Goal: Information Seeking & Learning: Find specific fact

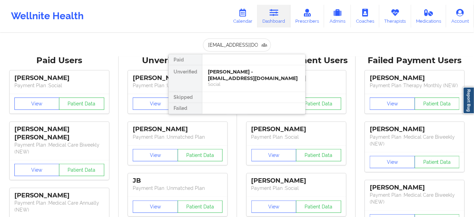
drag, startPoint x: 241, startPoint y: 74, endPoint x: 262, endPoint y: 3, distance: 73.9
click at [241, 74] on div "[PERSON_NAME] - [EMAIL_ADDRESS][DOMAIN_NAME]" at bounding box center [254, 75] width 92 height 13
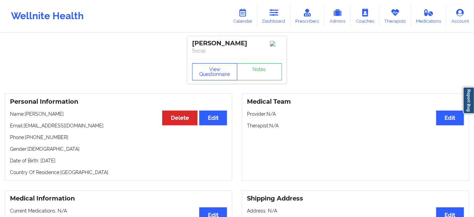
click at [221, 73] on button "View Questionnaire" at bounding box center [214, 71] width 45 height 17
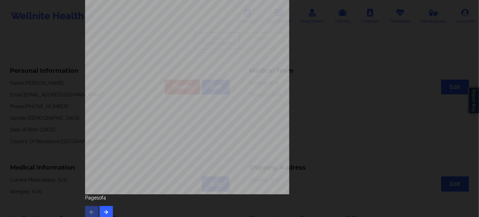
scroll to position [110, 0]
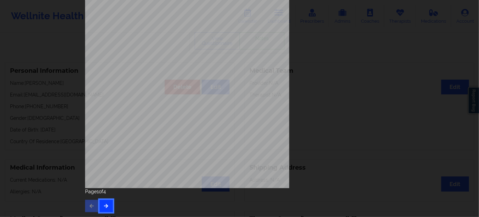
click at [103, 201] on button "button" at bounding box center [105, 206] width 13 height 12
click at [103, 205] on icon "button" at bounding box center [106, 205] width 6 height 4
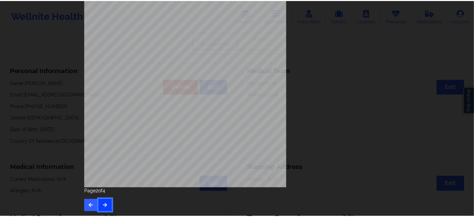
scroll to position [0, 0]
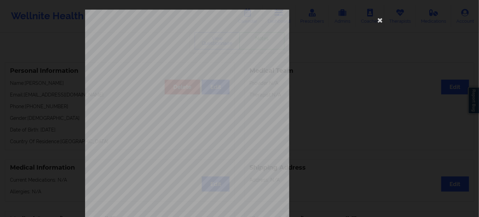
click at [171, 52] on span "7491392463" at bounding box center [164, 52] width 17 height 3
copy span "7491392463"
click at [379, 20] on icon at bounding box center [380, 19] width 11 height 11
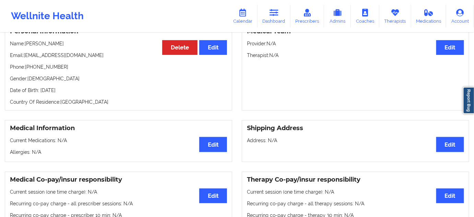
scroll to position [31, 0]
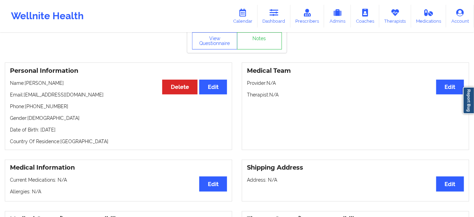
click at [88, 129] on p "Date of Birth: [DEMOGRAPHIC_DATA]" at bounding box center [118, 129] width 217 height 7
click at [84, 131] on p "Date of Birth: [DEMOGRAPHIC_DATA]" at bounding box center [118, 129] width 217 height 7
copy p "2017"
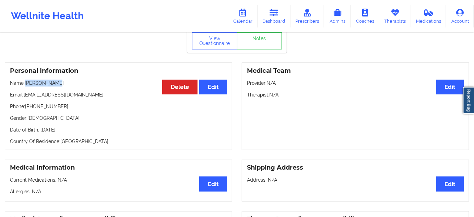
copy p "[PERSON_NAME]"
drag, startPoint x: 64, startPoint y: 85, endPoint x: 26, endPoint y: 85, distance: 37.4
click at [26, 85] on p "Name: [PERSON_NAME]" at bounding box center [118, 83] width 217 height 7
copy p "[PERSON_NAME]"
click at [87, 131] on p "Date of Birth: [DEMOGRAPHIC_DATA]" at bounding box center [118, 129] width 217 height 7
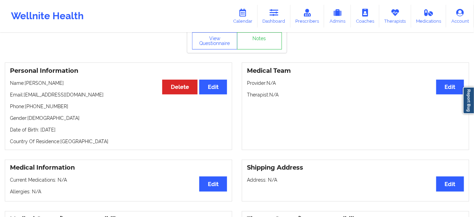
click at [87, 131] on p "Date of Birth: [DEMOGRAPHIC_DATA]" at bounding box center [118, 129] width 217 height 7
copy p "2017"
drag, startPoint x: 57, startPoint y: 84, endPoint x: 26, endPoint y: 84, distance: 30.2
click at [26, 84] on p "Name: [PERSON_NAME]" at bounding box center [118, 83] width 217 height 7
copy p "[PERSON_NAME]"
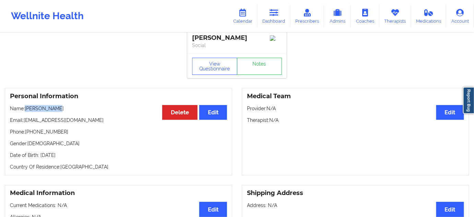
scroll to position [0, 0]
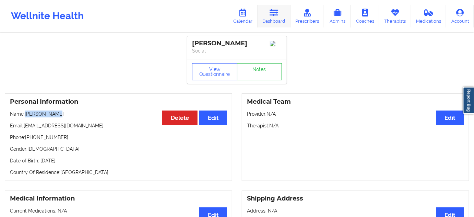
click at [282, 14] on link "Dashboard" at bounding box center [274, 16] width 33 height 23
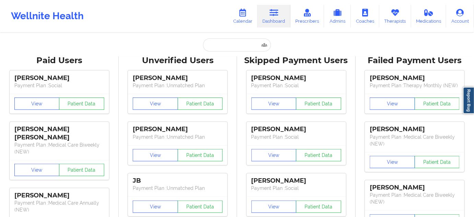
click at [236, 48] on input "text" at bounding box center [237, 44] width 68 height 13
paste input "[EMAIL_ADDRESS][DOMAIN_NAME]"
type input "[EMAIL_ADDRESS][DOMAIN_NAME]"
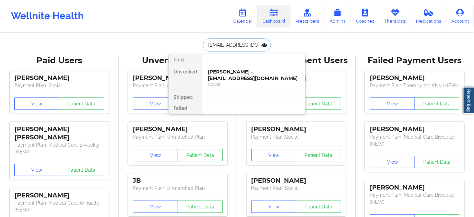
scroll to position [0, 0]
click at [257, 75] on div "[PERSON_NAME] - [EMAIL_ADDRESS][DOMAIN_NAME]" at bounding box center [254, 75] width 92 height 13
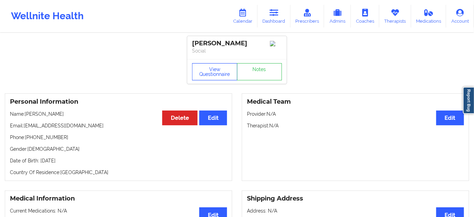
drag, startPoint x: 216, startPoint y: 69, endPoint x: 228, endPoint y: 108, distance: 40.4
click at [216, 73] on button "View Questionnaire" at bounding box center [214, 71] width 45 height 17
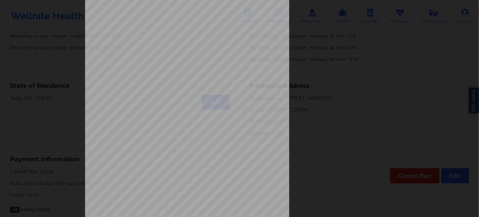
scroll to position [110, 0]
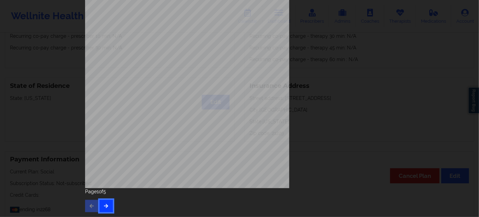
click at [104, 204] on icon "button" at bounding box center [106, 205] width 6 height 4
click at [104, 212] on button "button" at bounding box center [105, 206] width 13 height 12
click at [107, 205] on icon "button" at bounding box center [106, 205] width 6 height 4
click at [163, 86] on span "BYG811055686" at bounding box center [167, 85] width 22 height 3
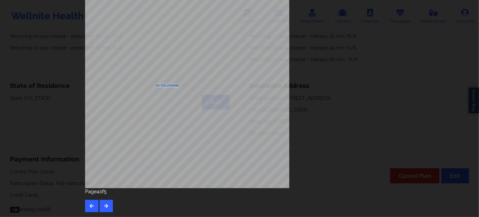
copy span "BYG811055686"
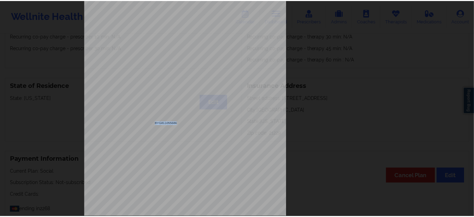
scroll to position [0, 0]
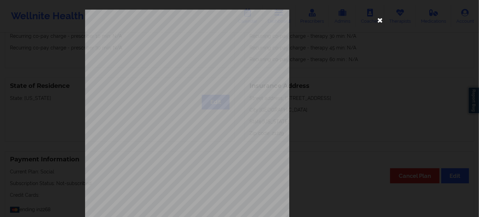
click at [380, 23] on icon at bounding box center [380, 19] width 11 height 11
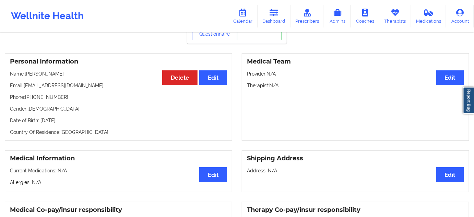
scroll to position [31, 0]
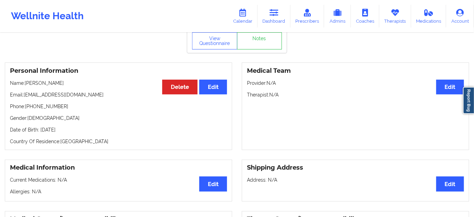
click at [70, 130] on p "Date of Birth: [DEMOGRAPHIC_DATA]" at bounding box center [118, 129] width 217 height 7
copy p "2012"
click at [217, 47] on button "View Questionnaire" at bounding box center [214, 40] width 45 height 17
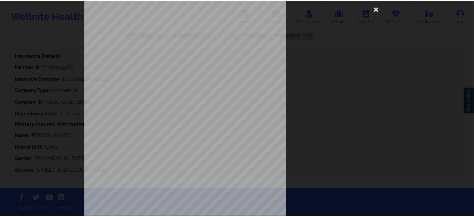
scroll to position [0, 0]
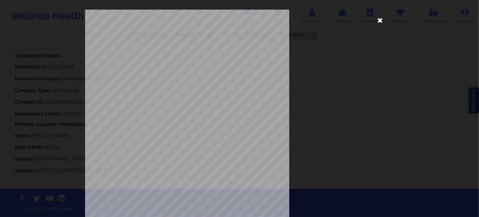
click at [380, 22] on icon at bounding box center [380, 19] width 11 height 11
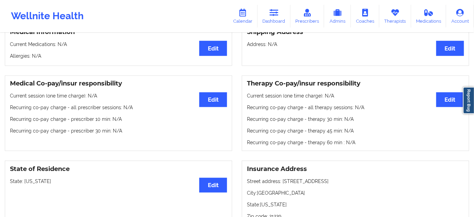
scroll to position [42, 0]
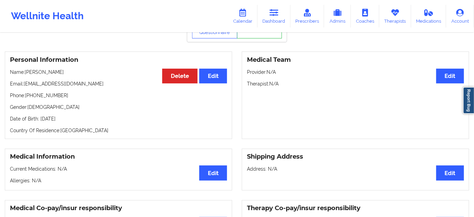
click at [68, 119] on p "Date of Birth: [DEMOGRAPHIC_DATA]" at bounding box center [118, 118] width 217 height 7
click at [106, 131] on p "Country Of Residence: [DEMOGRAPHIC_DATA]" at bounding box center [118, 130] width 217 height 7
click at [73, 121] on p "Date of Birth: [DEMOGRAPHIC_DATA]" at bounding box center [118, 118] width 217 height 7
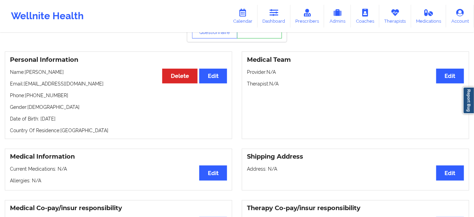
click at [102, 132] on p "Country Of Residence: [DEMOGRAPHIC_DATA]" at bounding box center [118, 130] width 217 height 7
drag, startPoint x: 66, startPoint y: 72, endPoint x: 25, endPoint y: 71, distance: 40.8
click at [25, 71] on p "Name: [PERSON_NAME]" at bounding box center [118, 72] width 217 height 7
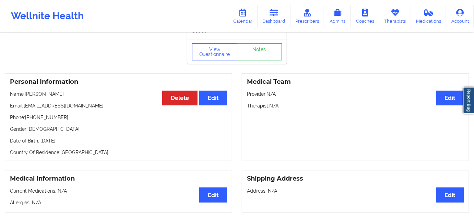
scroll to position [0, 0]
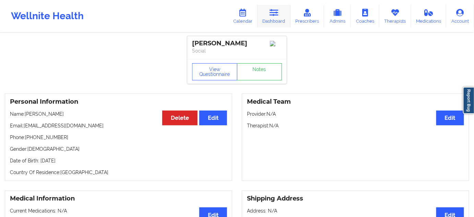
click at [272, 18] on link "Dashboard" at bounding box center [274, 16] width 33 height 23
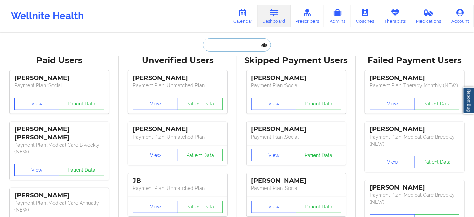
click at [242, 49] on input "text" at bounding box center [237, 44] width 68 height 13
paste input "[EMAIL_ADDRESS][DOMAIN_NAME]"
type input "[EMAIL_ADDRESS][DOMAIN_NAME]"
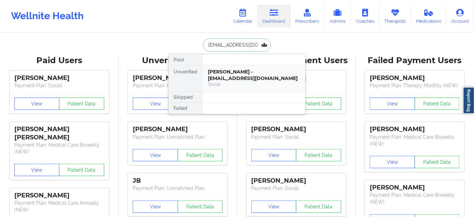
click at [241, 71] on div "[PERSON_NAME] - [EMAIL_ADDRESS][DOMAIN_NAME]" at bounding box center [254, 75] width 92 height 13
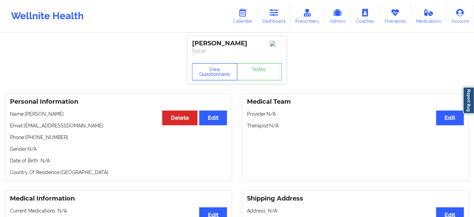
click at [218, 77] on button "View Questionnaire" at bounding box center [214, 71] width 45 height 17
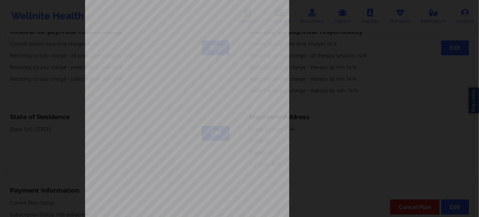
scroll to position [110, 0]
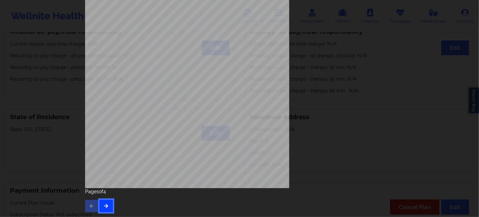
click at [105, 206] on icon "button" at bounding box center [106, 205] width 6 height 4
click at [105, 213] on div "Feeling nervous, anxious, or on edge Not being able to stop or control worrying…" at bounding box center [239, 55] width 318 height 322
click at [106, 207] on icon "button" at bounding box center [106, 205] width 6 height 4
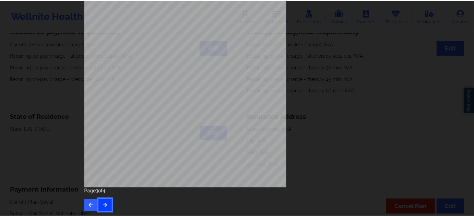
scroll to position [0, 0]
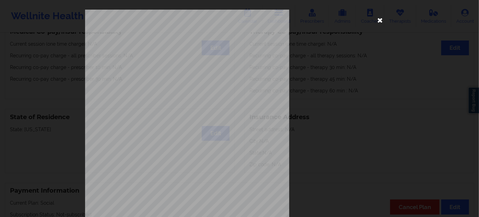
drag, startPoint x: 379, startPoint y: 21, endPoint x: 372, endPoint y: 21, distance: 7.2
click at [379, 21] on icon at bounding box center [380, 19] width 11 height 11
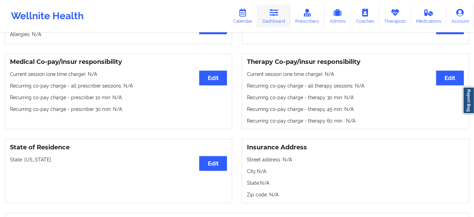
scroll to position [125, 0]
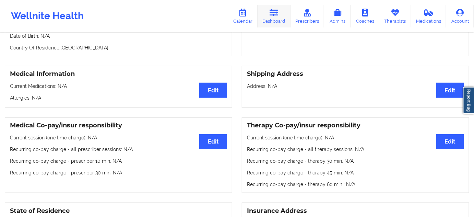
drag, startPoint x: 272, startPoint y: 18, endPoint x: 270, endPoint y: 21, distance: 3.7
click at [272, 18] on link "Dashboard" at bounding box center [274, 16] width 33 height 23
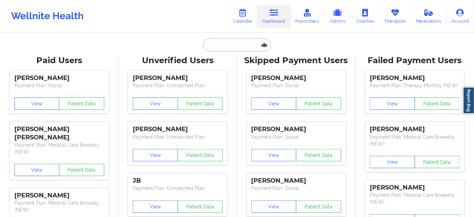
click at [240, 47] on input "text" at bounding box center [237, 44] width 68 height 13
paste input "[EMAIL_ADDRESS][DOMAIN_NAME]"
type input "[EMAIL_ADDRESS][DOMAIN_NAME]"
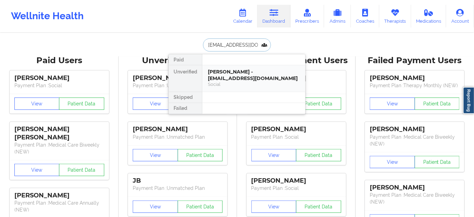
click at [243, 70] on div "[PERSON_NAME] - [EMAIL_ADDRESS][DOMAIN_NAME]" at bounding box center [254, 75] width 92 height 13
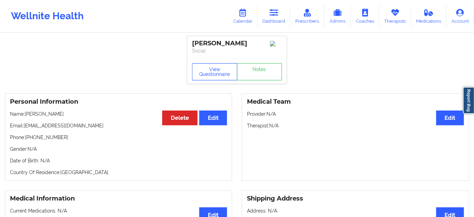
drag, startPoint x: 201, startPoint y: 75, endPoint x: 211, endPoint y: 74, distance: 9.4
click at [206, 74] on button "View Questionnaire" at bounding box center [214, 71] width 45 height 17
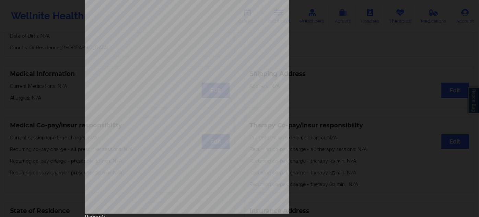
scroll to position [110, 0]
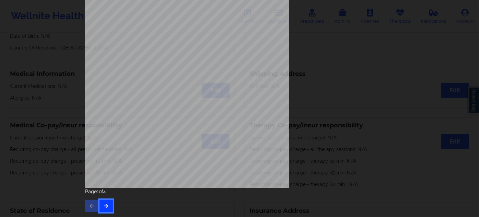
click at [102, 210] on button "button" at bounding box center [105, 206] width 13 height 12
click at [105, 212] on button "button" at bounding box center [105, 206] width 13 height 12
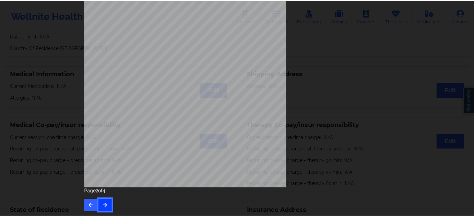
scroll to position [0, 0]
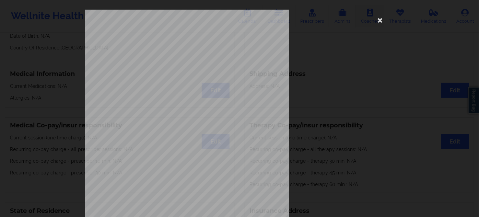
drag, startPoint x: 379, startPoint y: 20, endPoint x: 356, endPoint y: 16, distance: 24.0
click at [379, 20] on icon at bounding box center [380, 19] width 11 height 11
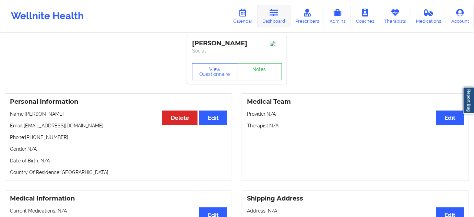
click at [281, 12] on link "Dashboard" at bounding box center [274, 16] width 33 height 23
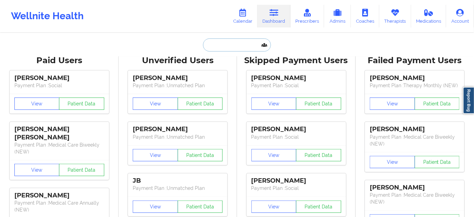
click at [246, 44] on input "text" at bounding box center [237, 44] width 68 height 13
paste input "[PERSON_NAME][EMAIL_ADDRESS][PERSON_NAME][DOMAIN_NAME]"
type input "[PERSON_NAME][EMAIL_ADDRESS][PERSON_NAME][DOMAIN_NAME]"
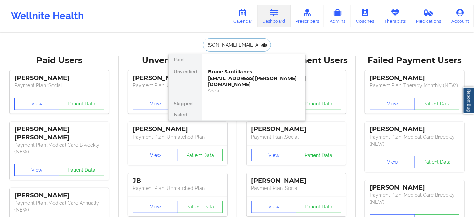
click at [239, 77] on div "Bruce Santillanes - [EMAIL_ADDRESS][PERSON_NAME][DOMAIN_NAME]" at bounding box center [254, 78] width 92 height 19
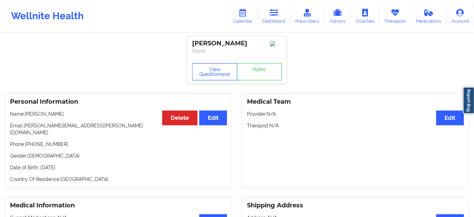
drag, startPoint x: 206, startPoint y: 78, endPoint x: 217, endPoint y: 105, distance: 29.9
click at [206, 78] on button "View Questionnaire" at bounding box center [214, 71] width 45 height 17
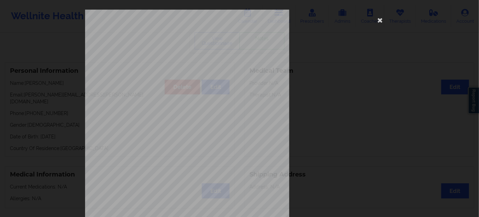
scroll to position [110, 0]
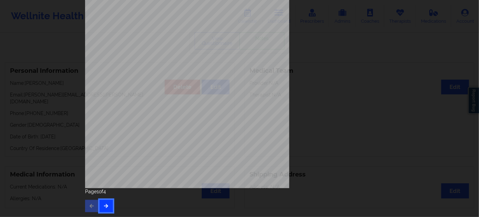
click at [108, 207] on button "button" at bounding box center [105, 206] width 13 height 12
click at [108, 205] on button "button" at bounding box center [105, 206] width 13 height 12
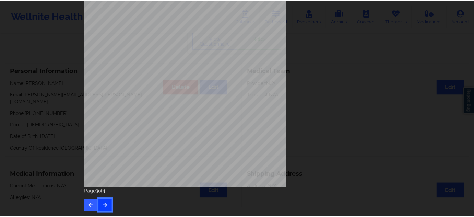
scroll to position [0, 0]
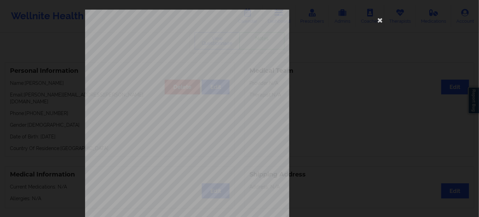
click at [167, 51] on span "JLJ736828915" at bounding box center [166, 52] width 20 height 3
click at [381, 19] on icon at bounding box center [380, 19] width 11 height 11
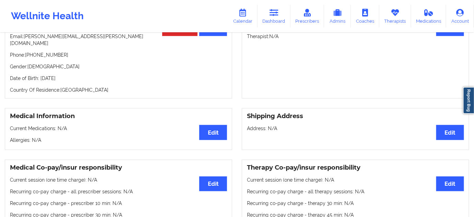
scroll to position [62, 0]
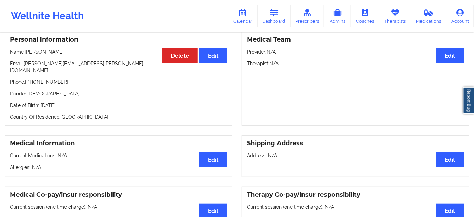
click at [84, 102] on p "Date of Birth: [DEMOGRAPHIC_DATA]" at bounding box center [118, 105] width 217 height 7
drag, startPoint x: 69, startPoint y: 54, endPoint x: 25, endPoint y: 51, distance: 44.0
click at [25, 51] on p "Name: [PERSON_NAME]" at bounding box center [118, 51] width 217 height 7
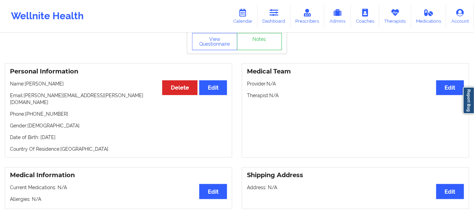
scroll to position [0, 0]
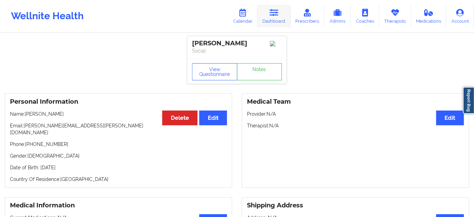
click at [276, 12] on icon at bounding box center [274, 13] width 9 height 8
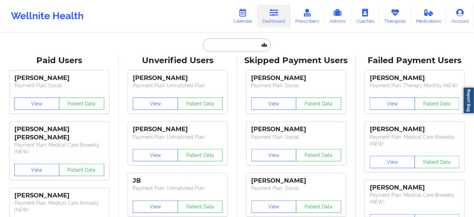
click at [236, 47] on input "text" at bounding box center [237, 44] width 68 height 13
paste input "[EMAIL_ADDRESS][DOMAIN_NAME]"
type input "[EMAIL_ADDRESS][DOMAIN_NAME]"
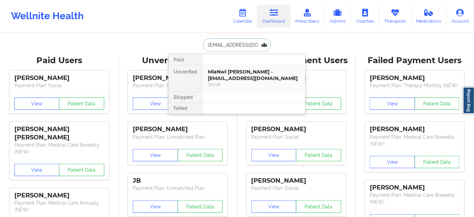
click at [241, 83] on div "Social" at bounding box center [254, 84] width 92 height 6
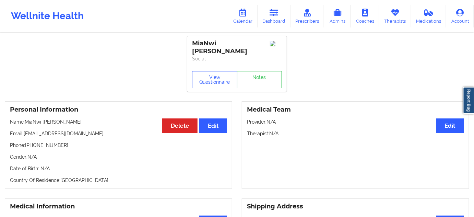
click at [215, 71] on button "View Questionnaire" at bounding box center [214, 79] width 45 height 17
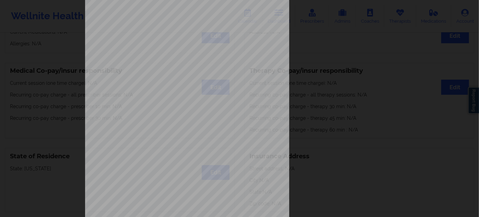
scroll to position [110, 0]
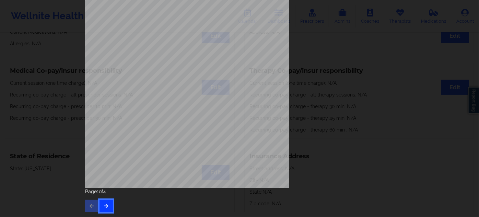
click at [107, 200] on button "button" at bounding box center [105, 206] width 13 height 12
click at [106, 208] on button "button" at bounding box center [105, 206] width 13 height 12
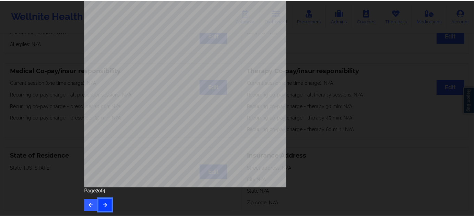
scroll to position [0, 0]
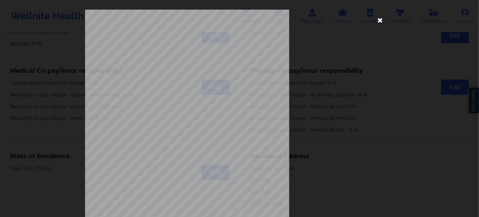
click at [376, 15] on icon at bounding box center [380, 19] width 11 height 11
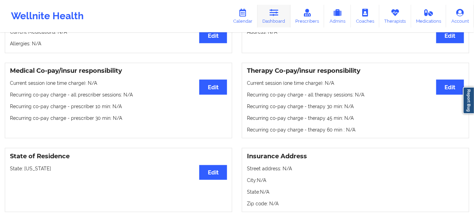
click at [271, 11] on link "Dashboard" at bounding box center [274, 16] width 33 height 23
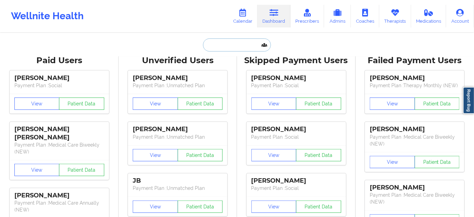
click at [225, 50] on input "text" at bounding box center [237, 44] width 68 height 13
paste input "[EMAIL_ADDRESS][DOMAIN_NAME]"
type input "[EMAIL_ADDRESS][DOMAIN_NAME]"
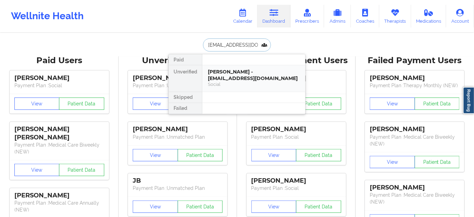
click at [239, 70] on div "[PERSON_NAME] - [EMAIL_ADDRESS][DOMAIN_NAME]" at bounding box center [254, 75] width 92 height 13
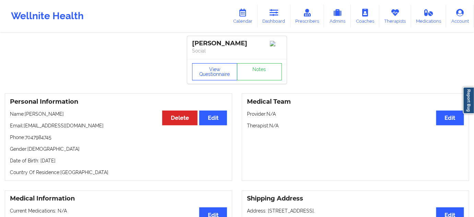
click at [213, 77] on button "View Questionnaire" at bounding box center [214, 71] width 45 height 17
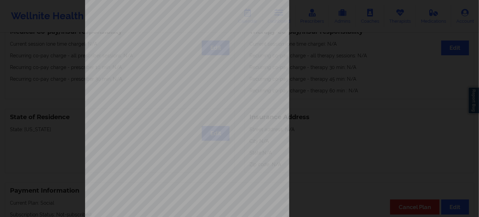
scroll to position [110, 0]
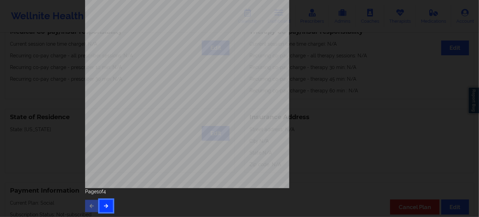
click at [103, 208] on button "button" at bounding box center [105, 206] width 13 height 12
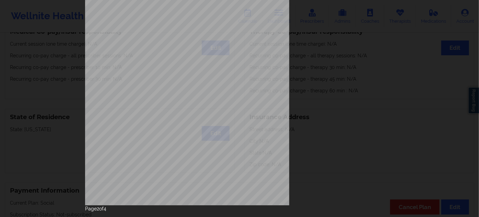
click at [102, 210] on p "Page 2 of 4" at bounding box center [239, 208] width 309 height 7
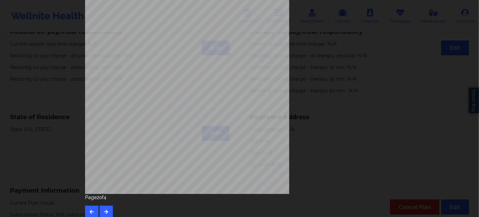
scroll to position [110, 0]
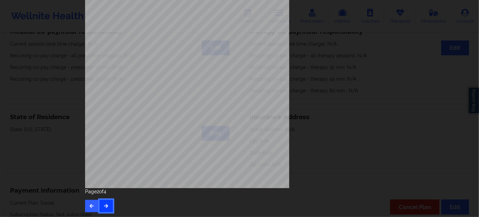
click at [104, 209] on button "button" at bounding box center [105, 206] width 13 height 12
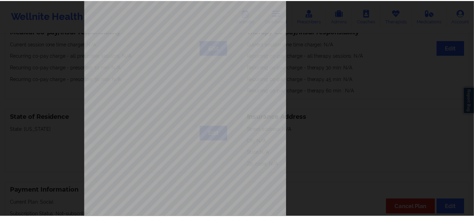
scroll to position [0, 0]
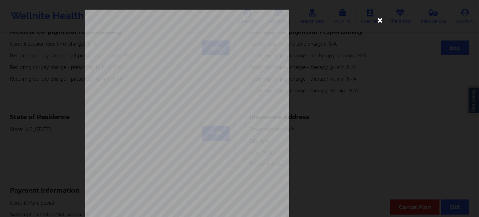
click at [378, 17] on icon at bounding box center [380, 19] width 11 height 11
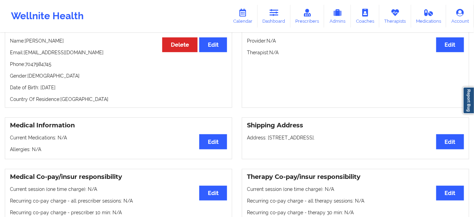
scroll to position [62, 0]
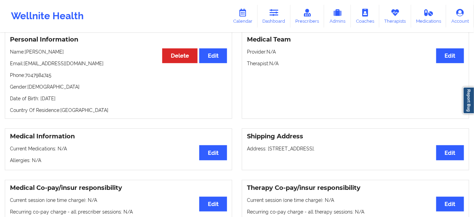
click at [81, 97] on p "Date of Birth: [DEMOGRAPHIC_DATA]" at bounding box center [118, 98] width 217 height 7
drag, startPoint x: 90, startPoint y: 113, endPoint x: 91, endPoint y: 109, distance: 3.9
click at [91, 113] on p "Country Of Residence: [DEMOGRAPHIC_DATA]" at bounding box center [118, 110] width 217 height 7
drag, startPoint x: 93, startPoint y: 94, endPoint x: 40, endPoint y: 96, distance: 53.5
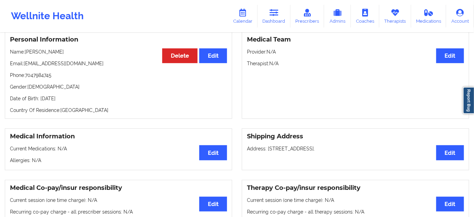
click at [40, 96] on div "Personal Information Edit Delete Name: [PERSON_NAME] Email: [EMAIL_ADDRESS][DOM…" at bounding box center [118, 74] width 227 height 87
